Goal: Task Accomplishment & Management: Complete application form

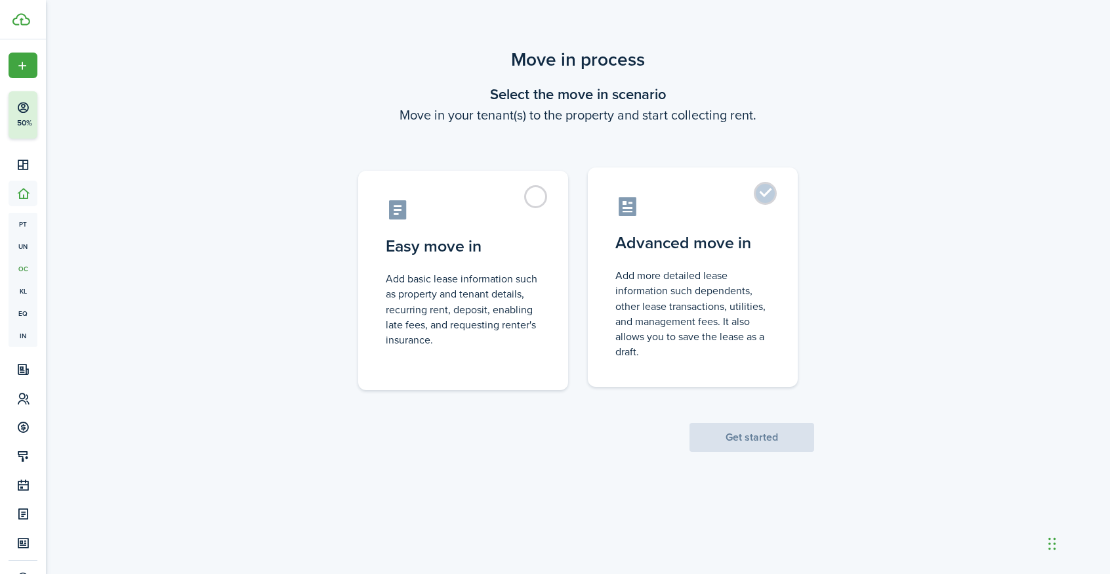
click at [647, 300] on control-radio-card-description "Add more detailed lease information such dependents, other lease transactions, …" at bounding box center [693, 313] width 155 height 91
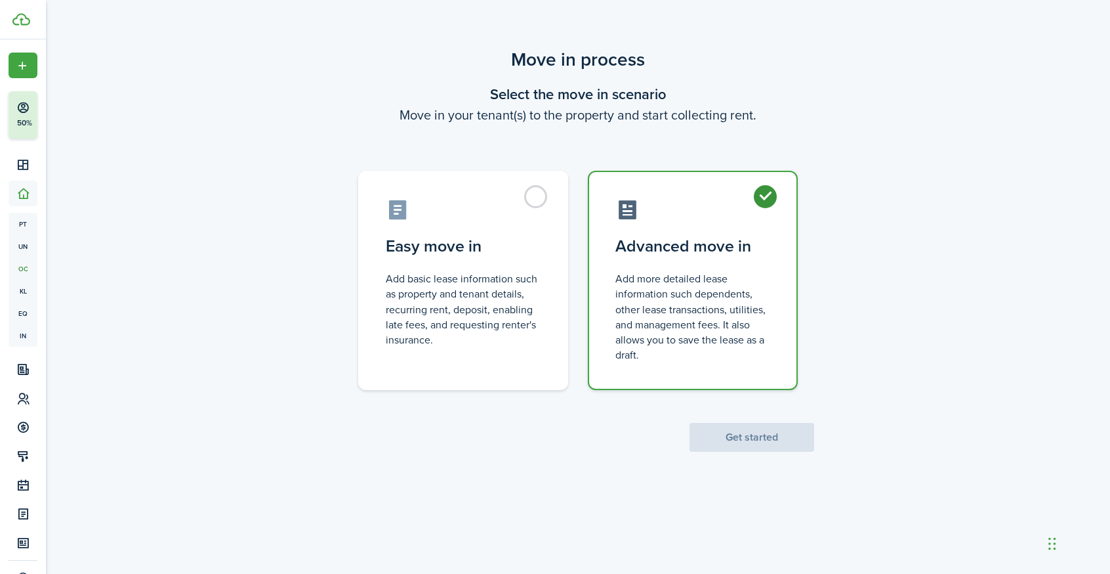
radio input "true"
click at [729, 434] on button "Get started" at bounding box center [752, 437] width 125 height 29
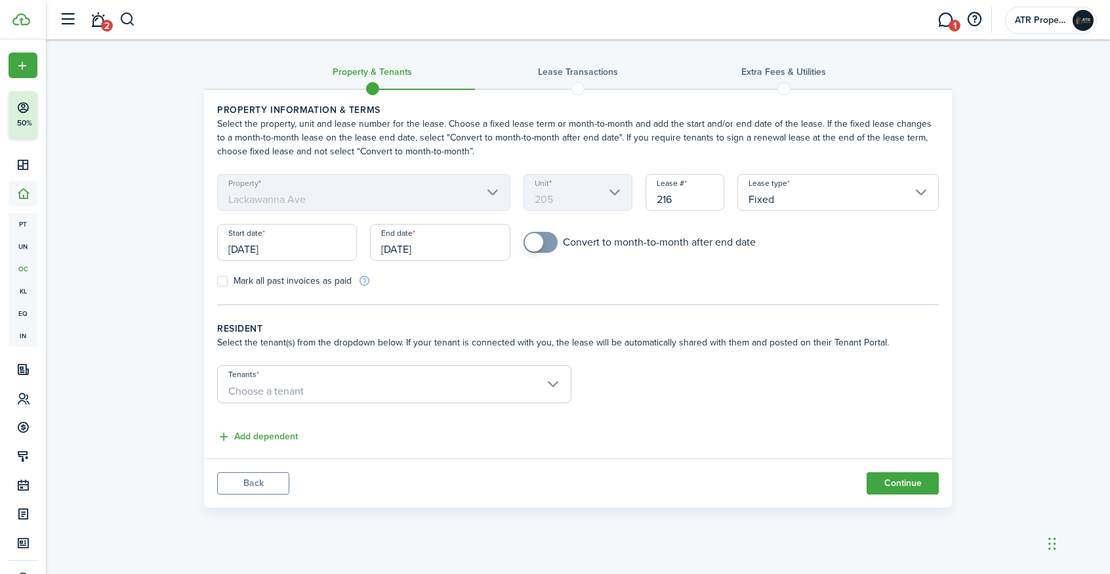
click at [308, 365] on input "Tenants" at bounding box center [394, 373] width 353 height 16
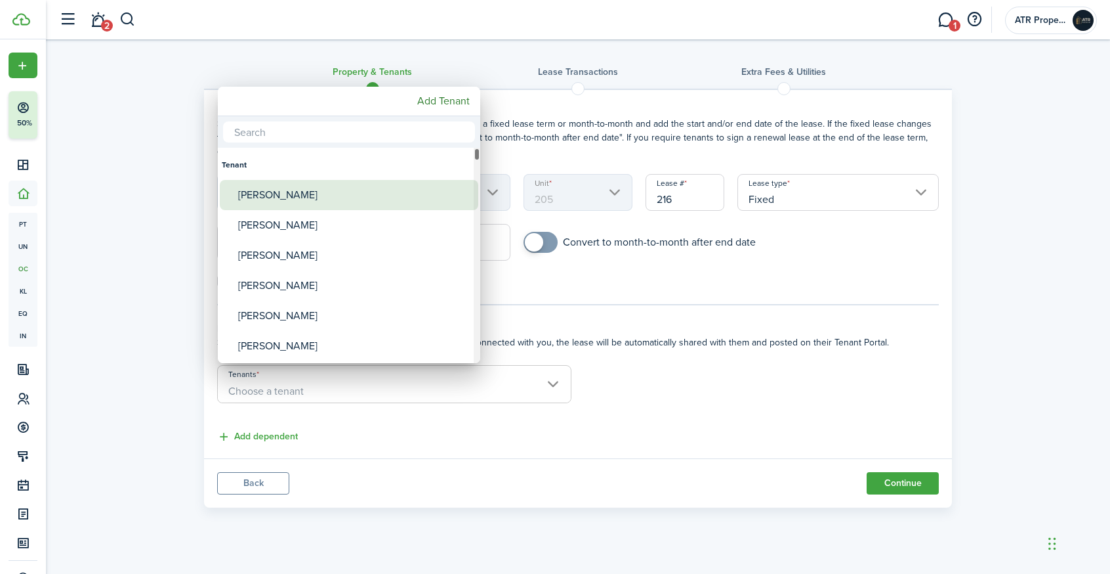
click at [285, 194] on div "[PERSON_NAME]" at bounding box center [354, 195] width 232 height 30
type input "[PERSON_NAME]"
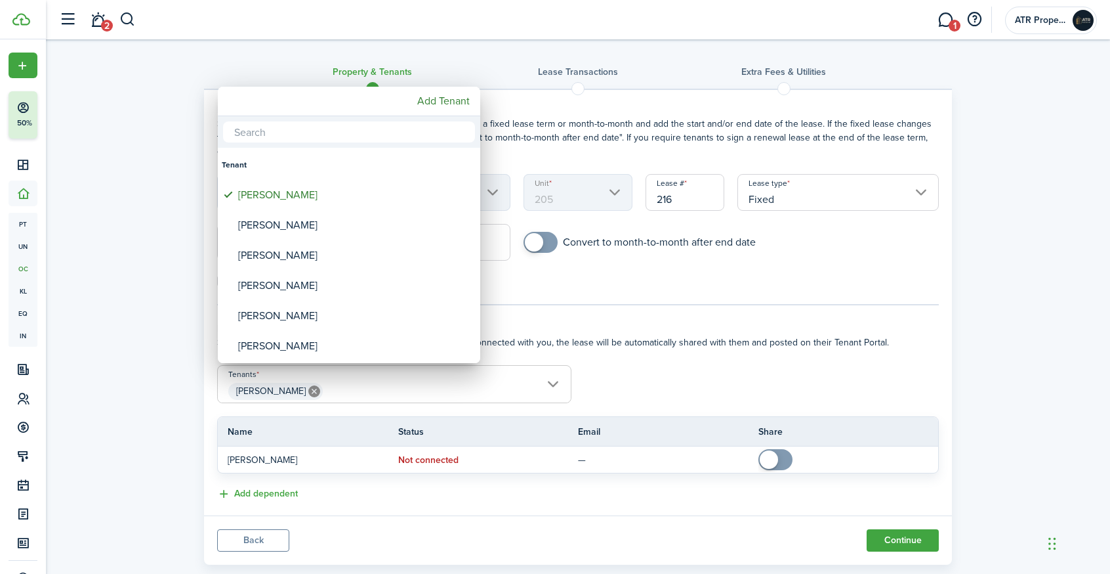
click at [696, 367] on div at bounding box center [555, 286] width 1320 height 783
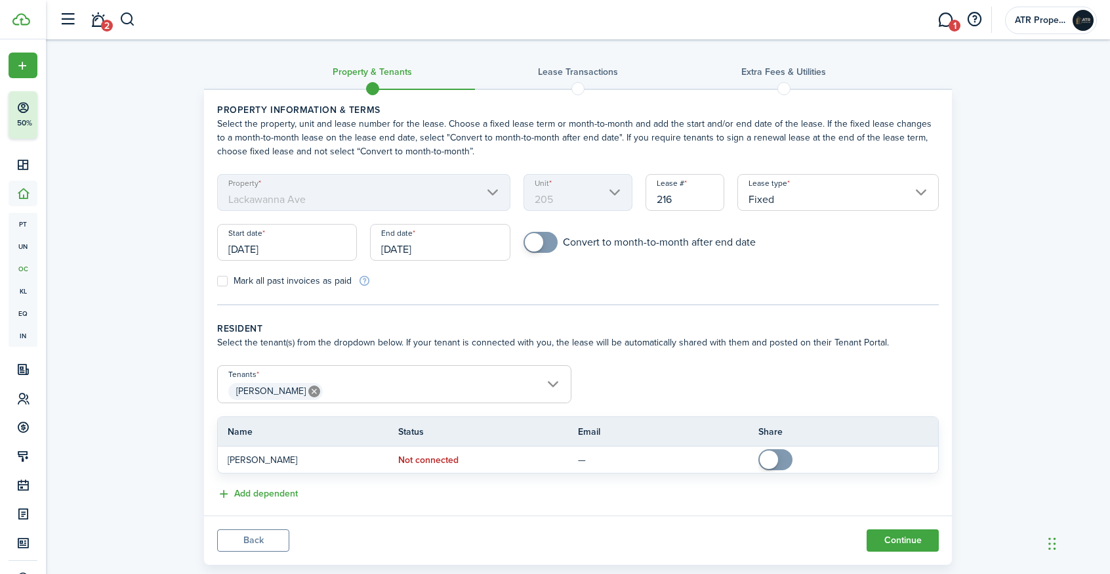
scroll to position [27, 0]
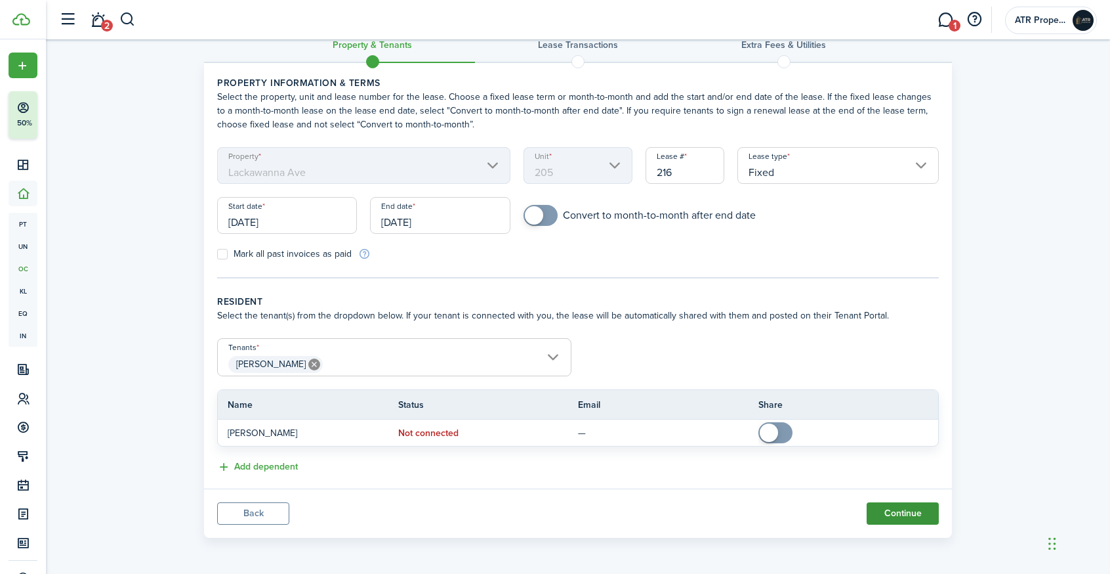
click at [879, 522] on button "Continue" at bounding box center [903, 513] width 72 height 22
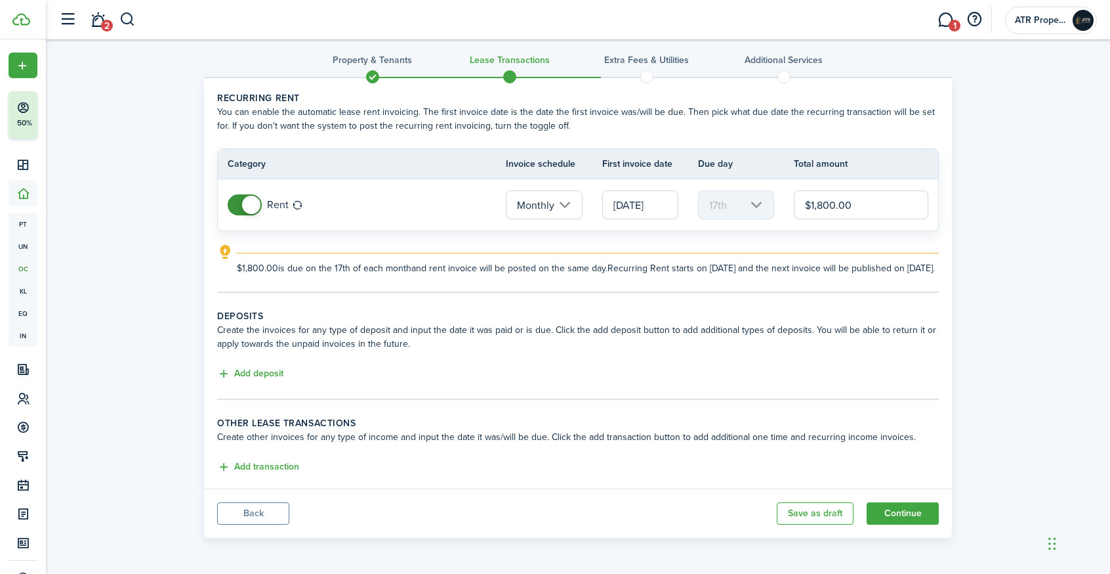
scroll to position [22, 0]
click at [885, 519] on button "Continue" at bounding box center [903, 513] width 72 height 22
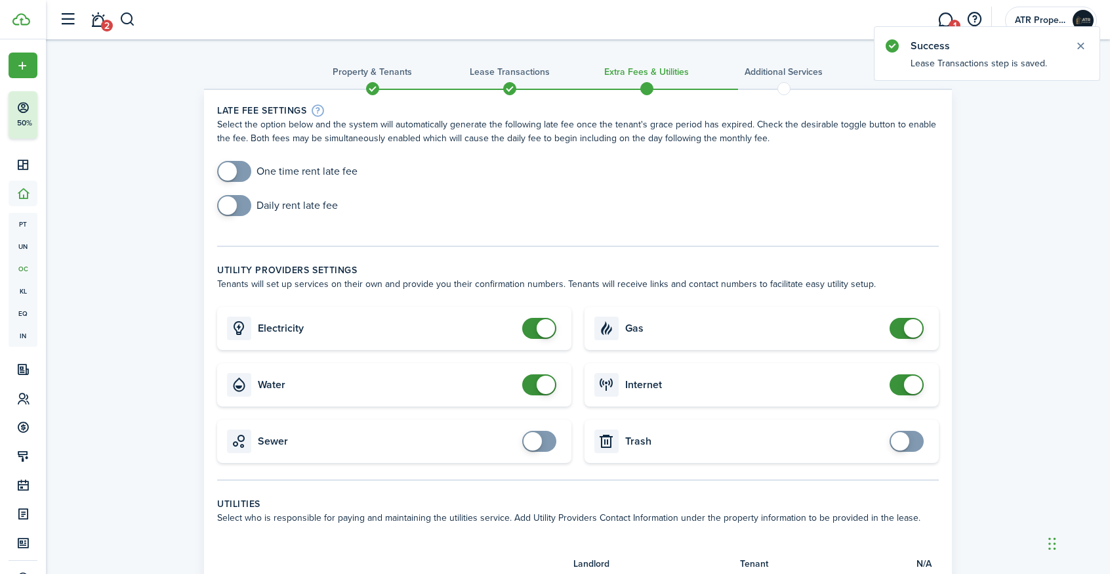
checkbox input "true"
click at [228, 171] on span at bounding box center [228, 171] width 18 height 18
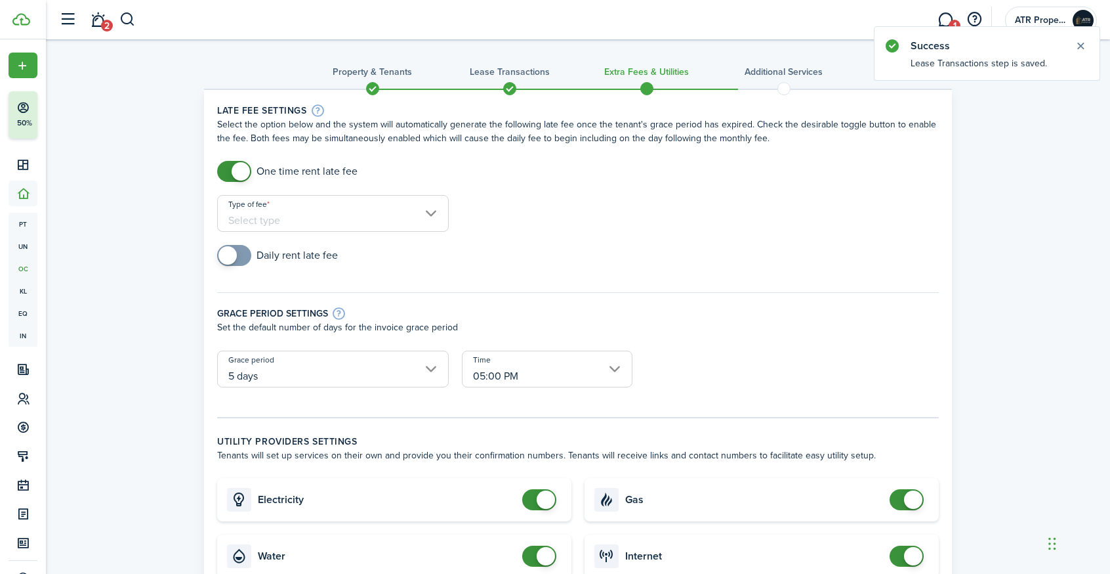
click at [302, 234] on div "Type of fee" at bounding box center [333, 220] width 245 height 50
click at [322, 221] on input "Type of fee" at bounding box center [333, 213] width 232 height 37
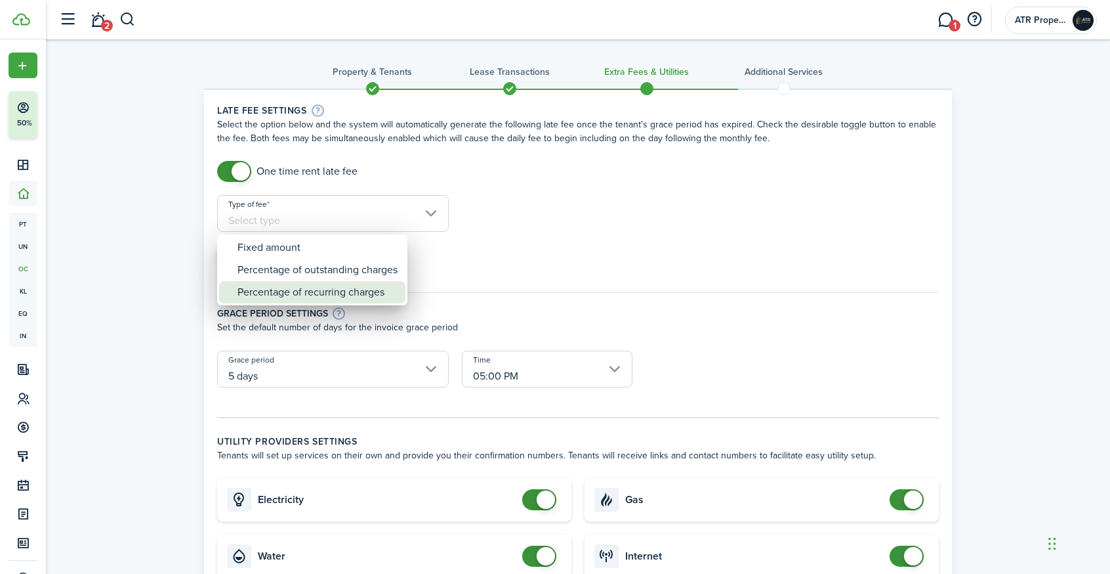
click at [394, 295] on div "Percentage of recurring charges" at bounding box center [318, 292] width 160 height 22
type input "Percentage of recurring charges"
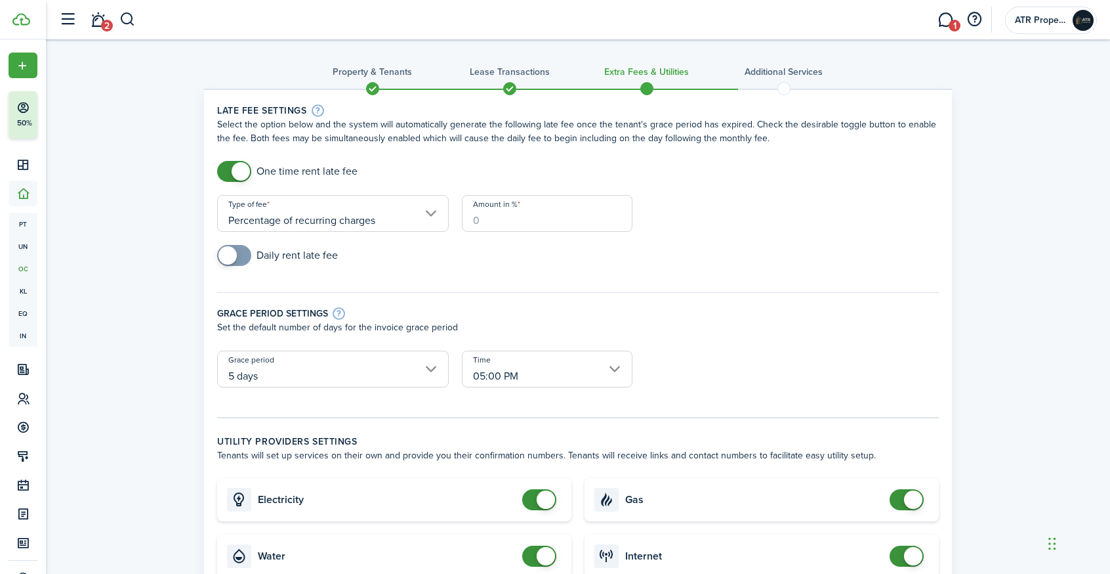
click at [509, 208] on input "Amount in %" at bounding box center [547, 213] width 171 height 37
checkbox input "true"
click at [233, 258] on span at bounding box center [228, 255] width 18 height 18
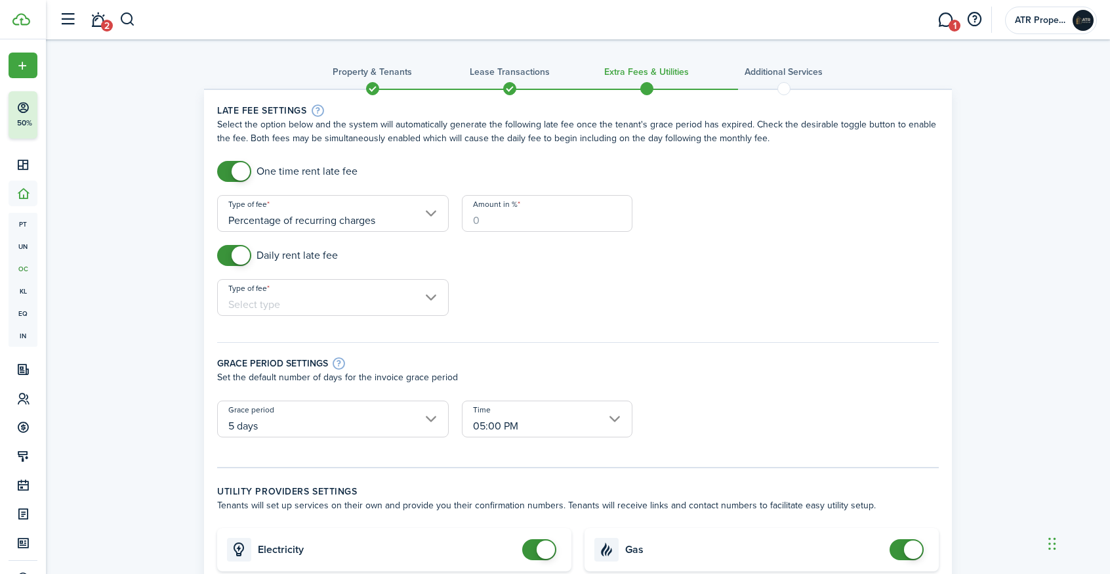
click at [278, 291] on input "Type of fee" at bounding box center [333, 297] width 232 height 37
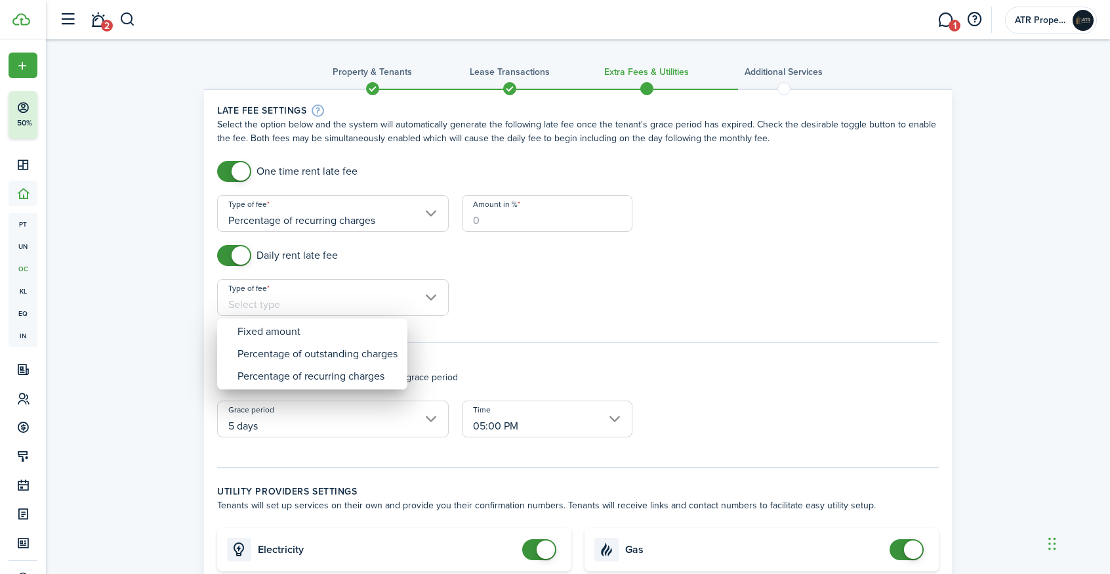
click at [278, 291] on div at bounding box center [555, 286] width 1320 height 783
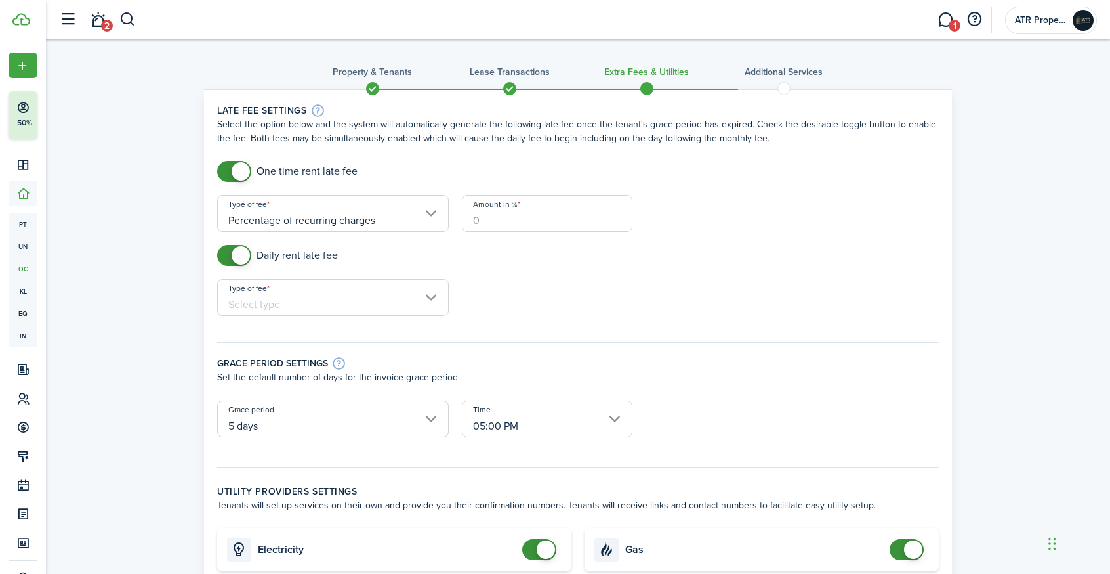
checkbox input "false"
click at [236, 163] on span at bounding box center [241, 171] width 18 height 18
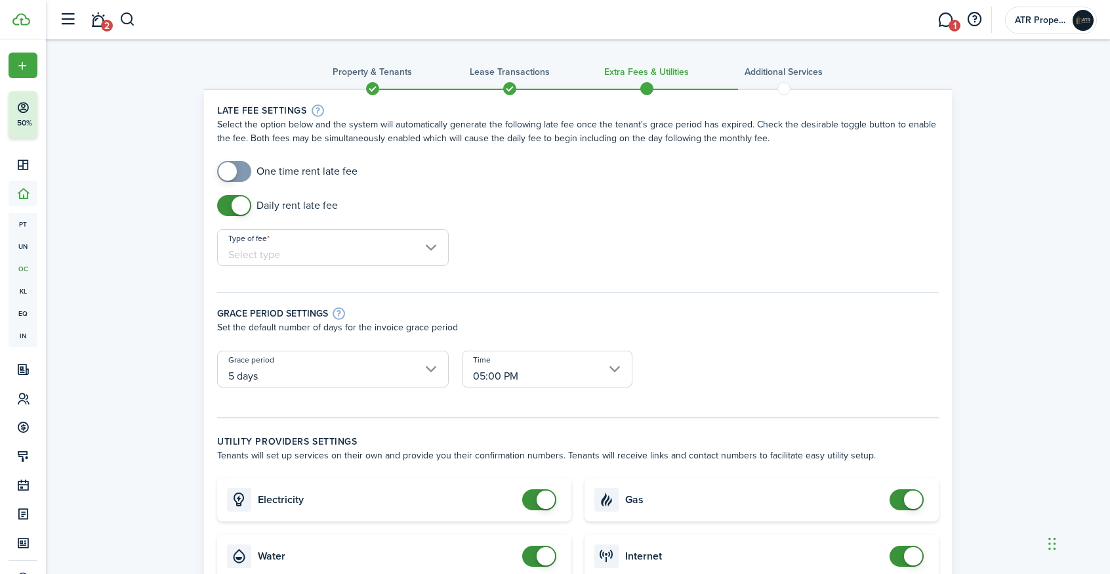
checkbox input "false"
click at [238, 201] on span at bounding box center [241, 205] width 18 height 18
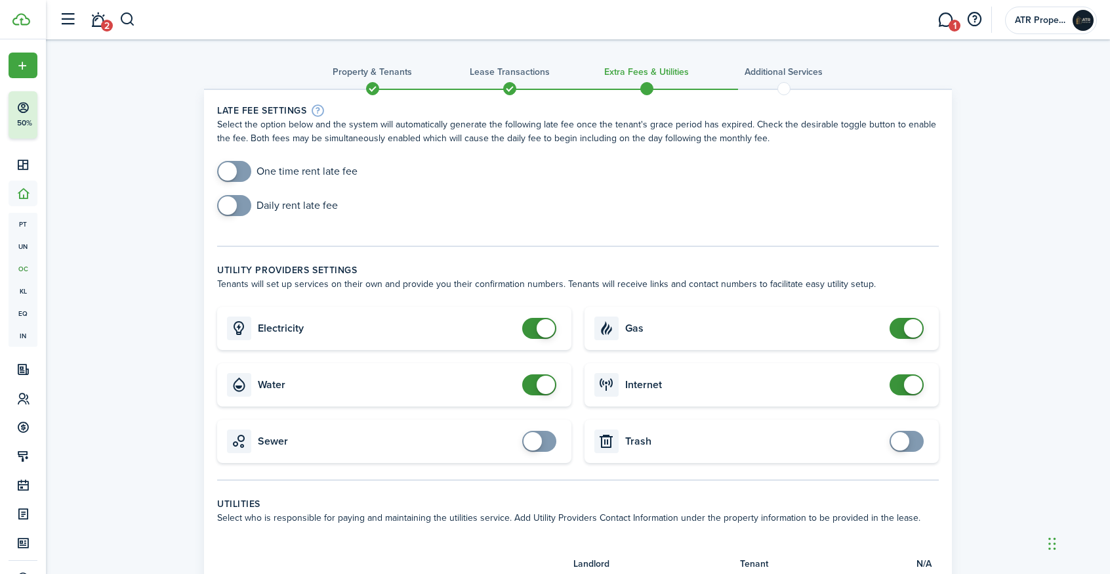
click at [506, 159] on lease-classic-late-fee "Late fee settings Select the option below and the system will automatically gen…" at bounding box center [578, 166] width 722 height 126
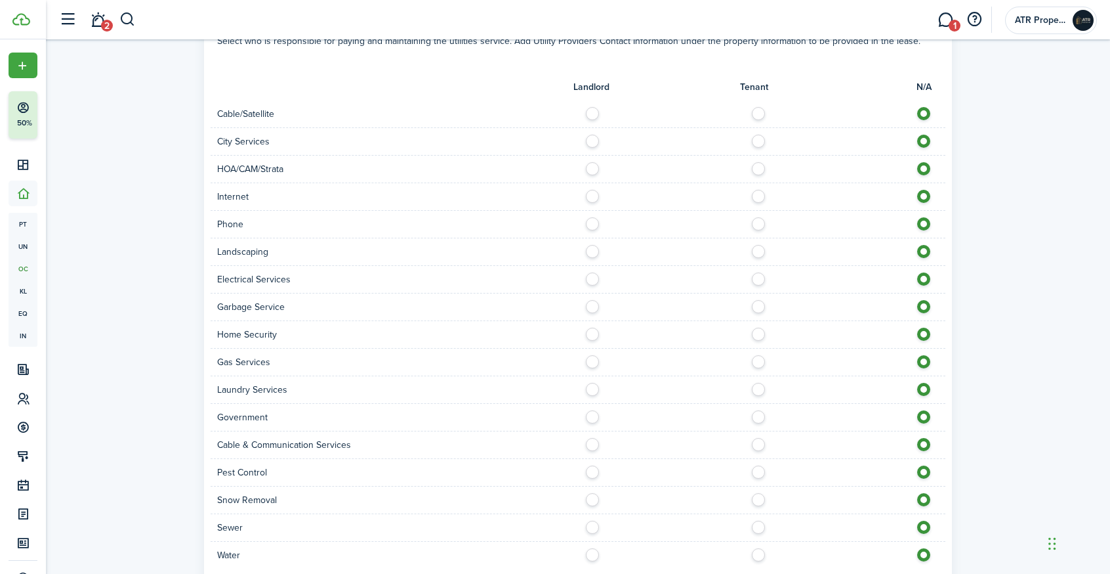
scroll to position [553, 0]
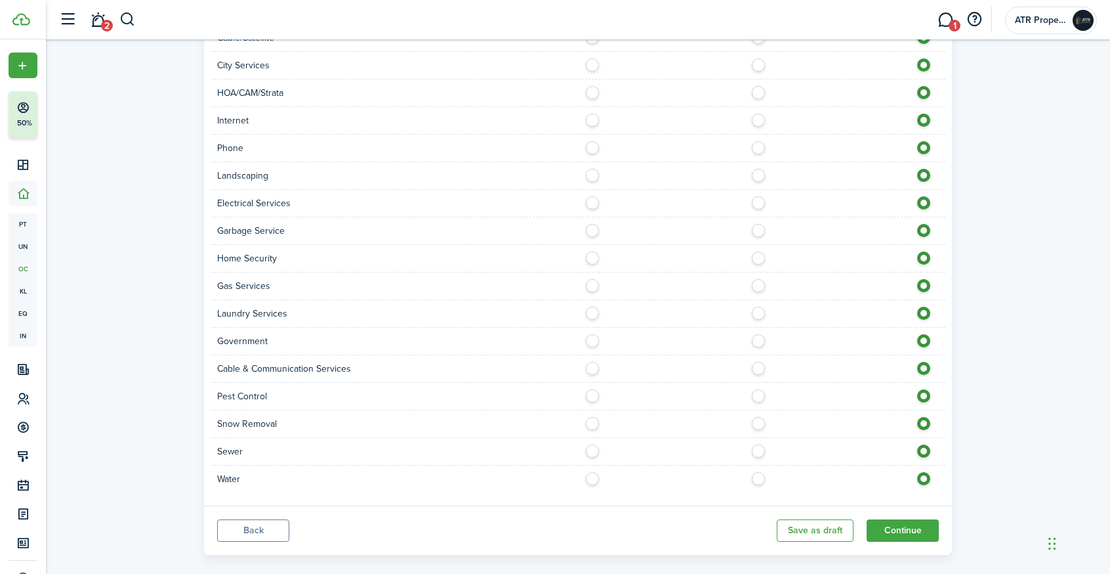
click at [255, 538] on button "Back" at bounding box center [253, 530] width 72 height 22
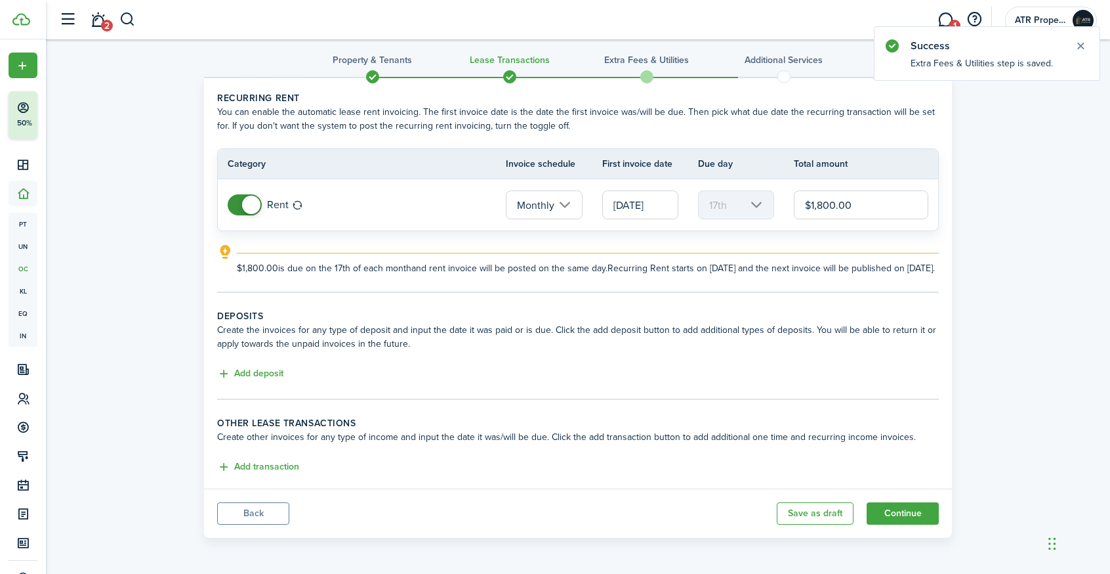
scroll to position [26, 0]
click at [269, 514] on button "Back" at bounding box center [253, 513] width 72 height 22
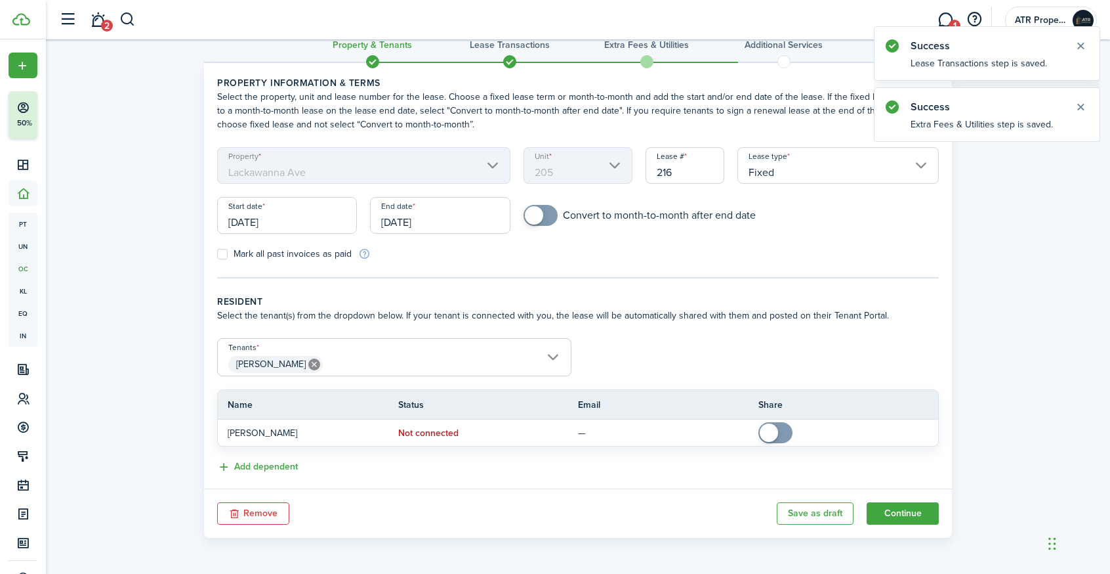
click at [260, 516] on button "Remove" at bounding box center [253, 513] width 72 height 22
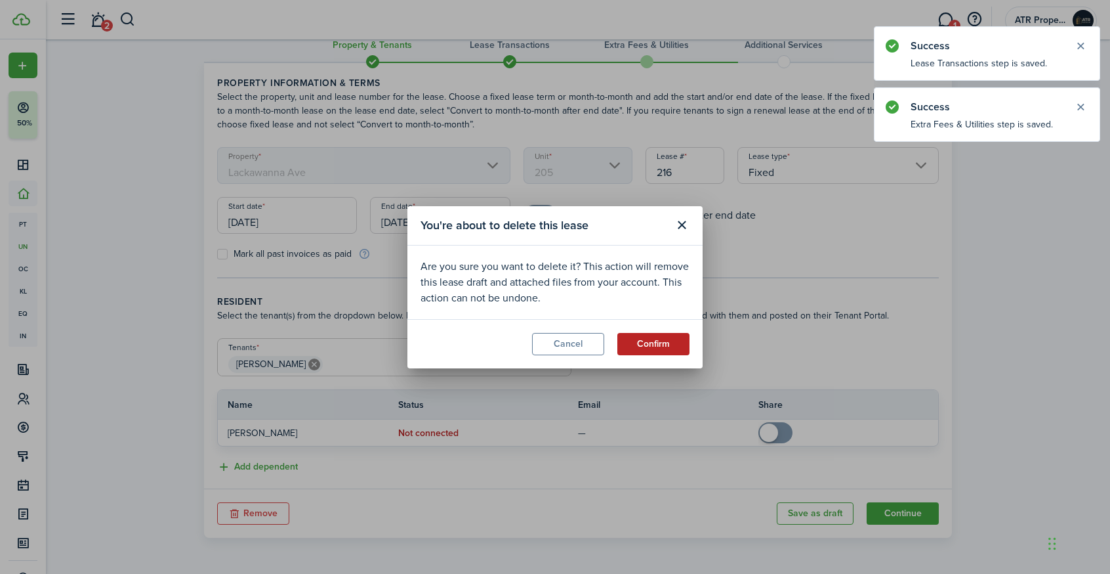
click at [648, 342] on button "Confirm" at bounding box center [653, 344] width 72 height 22
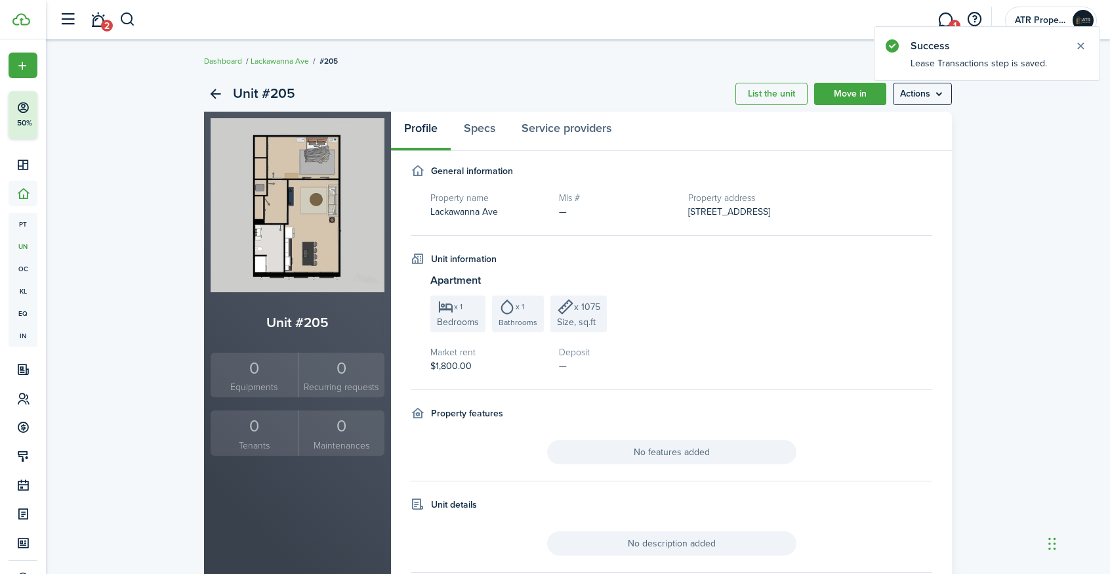
scroll to position [0, 0]
